Goal: Check status: Check status

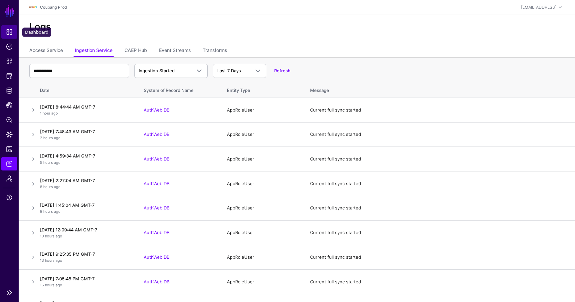
click at [13, 31] on link "Dashboard" at bounding box center [9, 31] width 16 height 13
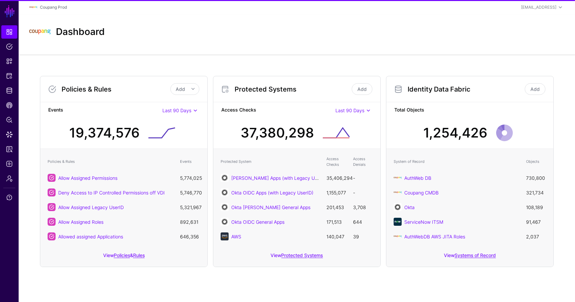
click at [423, 174] on div "AuthWeb DB" at bounding box center [457, 178] width 126 height 8
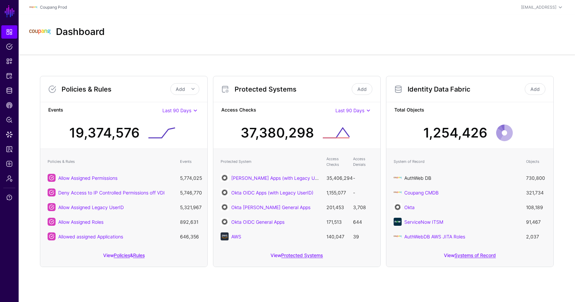
click at [415, 178] on link "AuthWeb DB" at bounding box center [417, 178] width 27 height 6
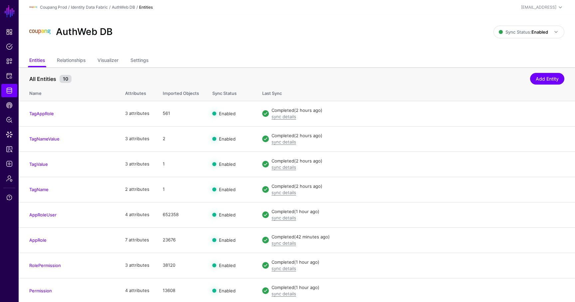
scroll to position [52, 0]
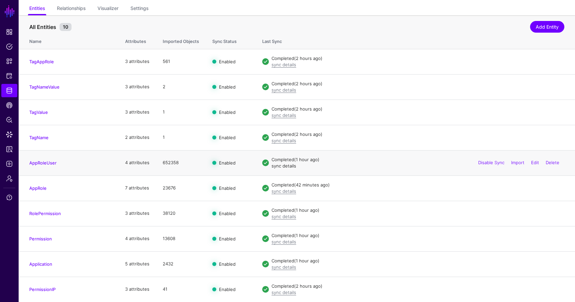
click at [291, 166] on link "sync details" at bounding box center [284, 165] width 25 height 5
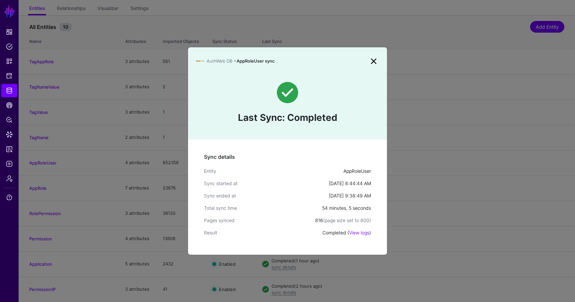
click at [376, 59] on link at bounding box center [373, 61] width 11 height 11
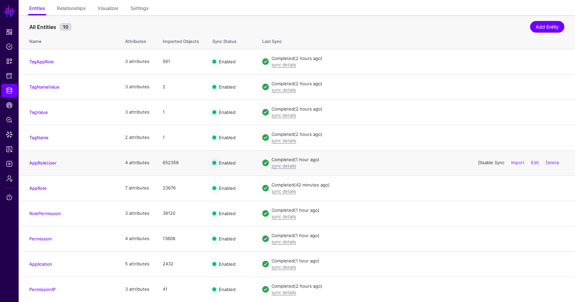
click at [487, 165] on link "Disable Sync" at bounding box center [491, 162] width 26 height 5
click at [487, 162] on link "Enable Sync" at bounding box center [491, 162] width 25 height 5
click at [288, 165] on link "sync details" at bounding box center [284, 165] width 25 height 5
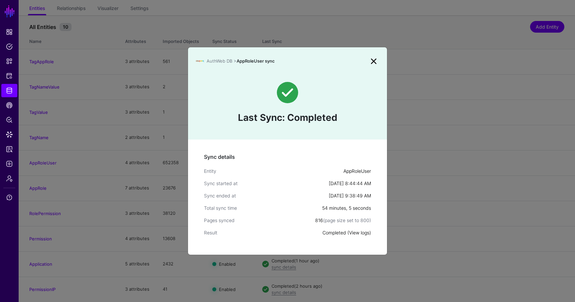
click at [364, 233] on link "View logs" at bounding box center [359, 233] width 20 height 6
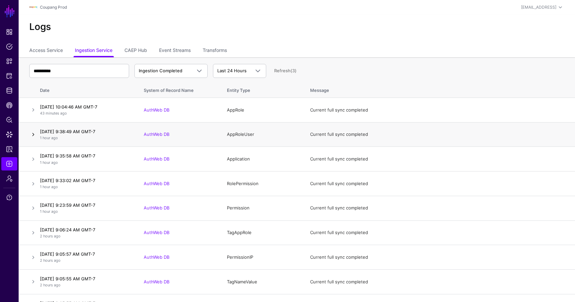
click at [36, 134] on link at bounding box center [33, 134] width 8 height 8
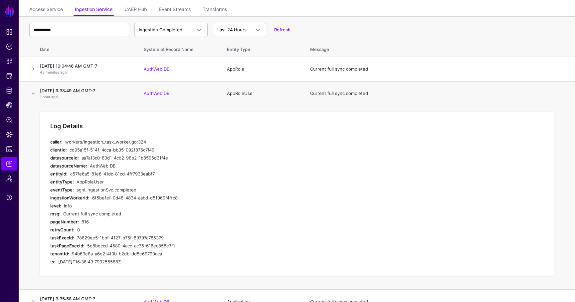
scroll to position [87, 0]
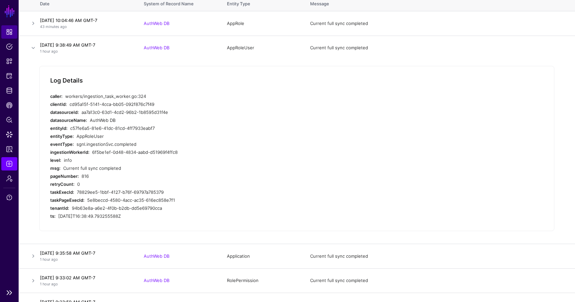
click at [15, 32] on link "Dashboard" at bounding box center [9, 31] width 16 height 13
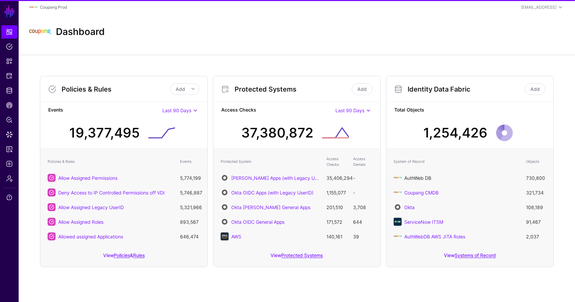
click at [429, 179] on link "AuthWeb DB" at bounding box center [417, 178] width 27 height 6
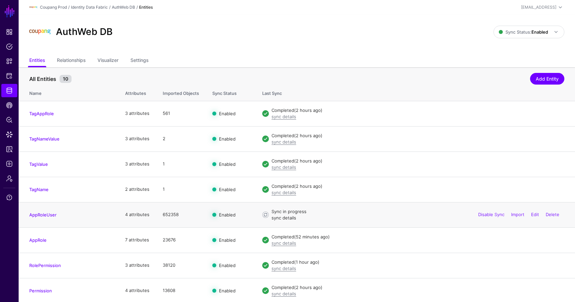
click at [278, 219] on link "sync details" at bounding box center [284, 217] width 25 height 5
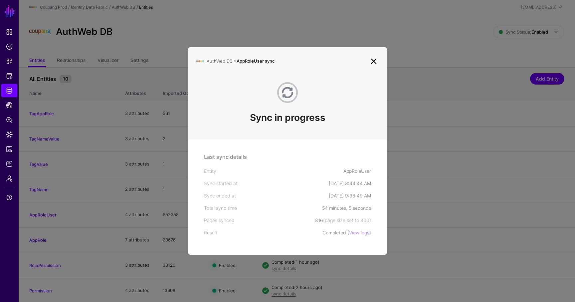
click at [378, 57] on link at bounding box center [373, 61] width 11 height 11
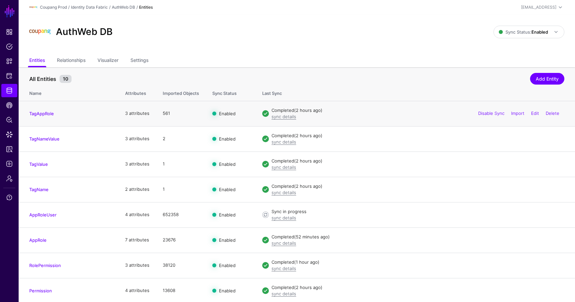
scroll to position [52, 0]
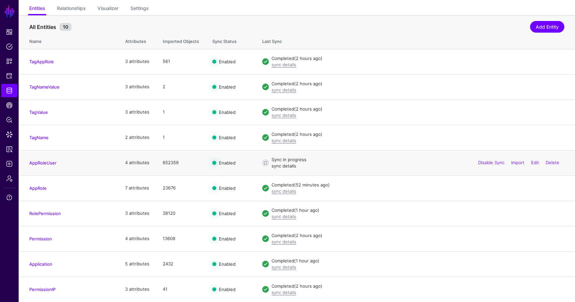
click at [274, 165] on link "sync details" at bounding box center [284, 165] width 25 height 5
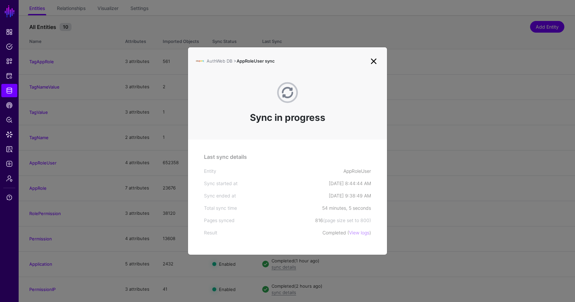
click at [375, 63] on link at bounding box center [373, 61] width 11 height 11
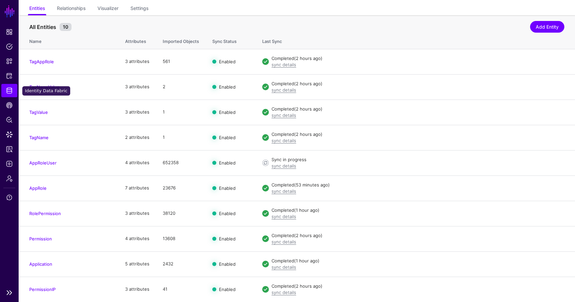
click at [1, 89] on link "Identity Data Fabric" at bounding box center [9, 90] width 16 height 13
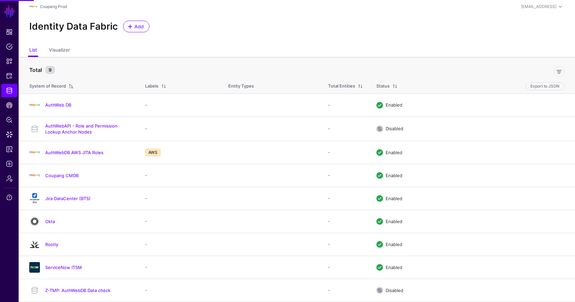
scroll to position [8, 0]
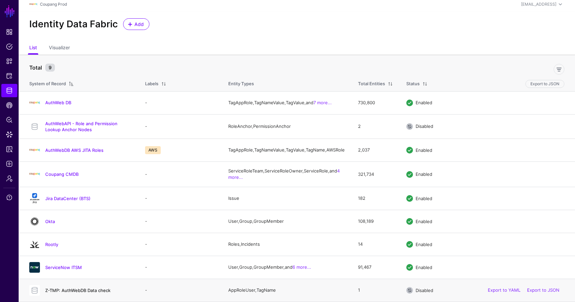
click at [102, 291] on link "Z-TMP: AuthWebDB Data check" at bounding box center [77, 290] width 65 height 5
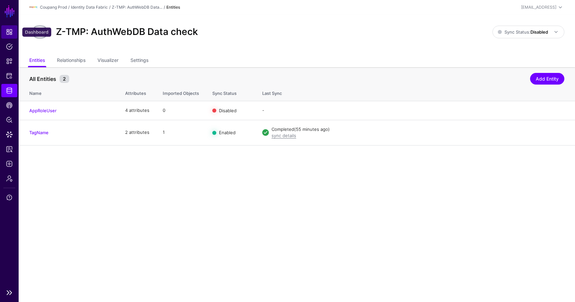
click at [2, 31] on link "Dashboard" at bounding box center [9, 31] width 16 height 13
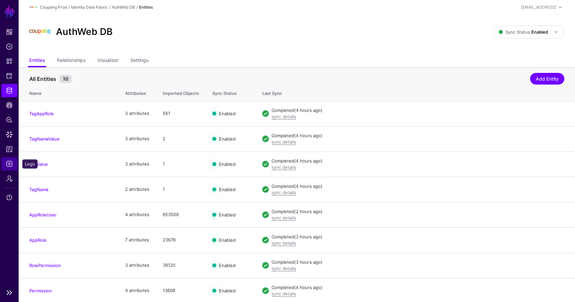
click at [9, 165] on span "Logs" at bounding box center [9, 163] width 7 height 7
click at [42, 212] on link "AppRoleUser" at bounding box center [42, 214] width 27 height 5
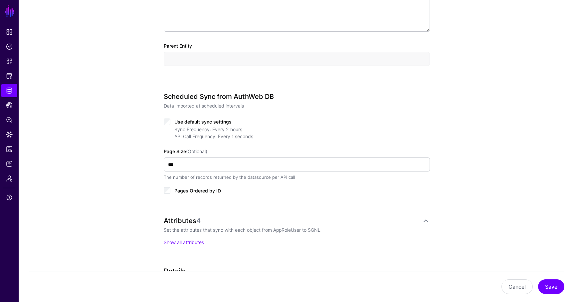
scroll to position [252, 0]
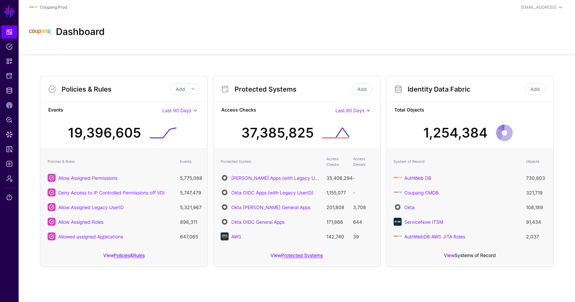
click at [463, 256] on link "Systems of Record" at bounding box center [475, 255] width 41 height 6
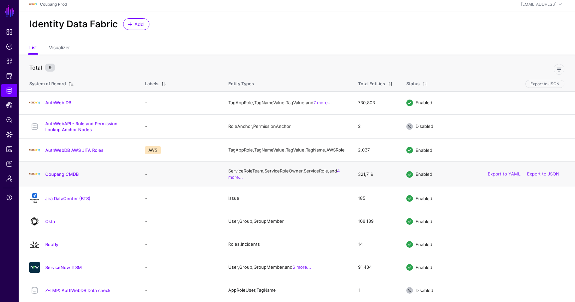
scroll to position [8, 0]
click at [65, 100] on link "AuthWeb DB" at bounding box center [58, 102] width 26 height 5
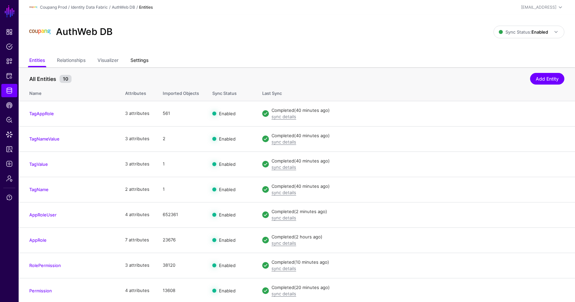
click at [143, 61] on link "Settings" at bounding box center [139, 61] width 18 height 13
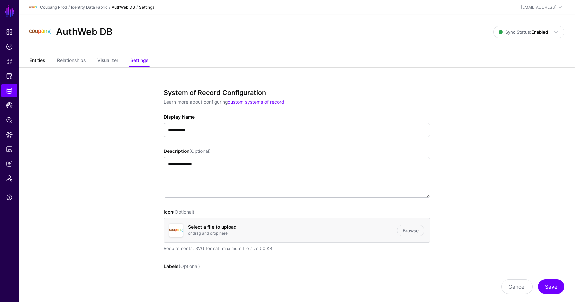
click at [39, 61] on link "Entities" at bounding box center [37, 61] width 16 height 13
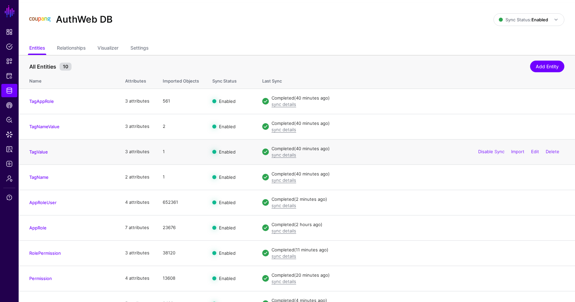
scroll to position [13, 0]
